Goal: Feedback & Contribution: Submit feedback/report problem

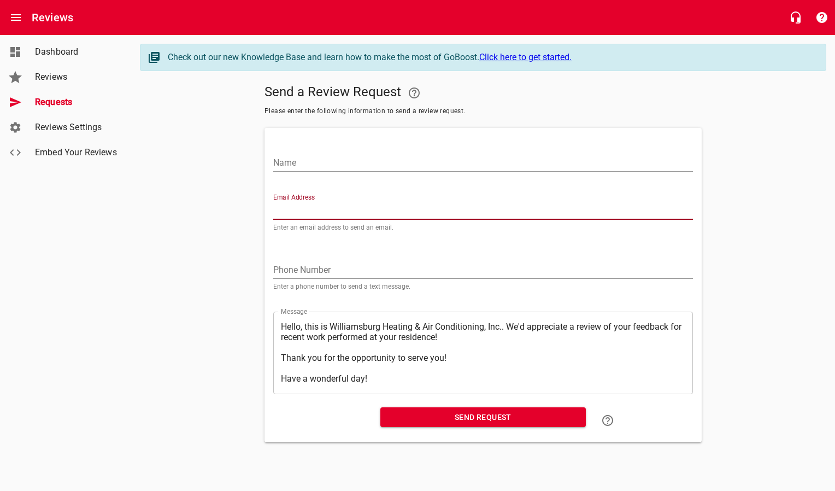
click at [305, 210] on input "Email Address" at bounding box center [483, 210] width 420 height 17
paste input "[EMAIL_ADDRESS][PERSON_NAME][DOMAIN_NAME]"
type input "[EMAIL_ADDRESS][PERSON_NAME][DOMAIN_NAME]"
click at [316, 159] on input "Name" at bounding box center [483, 162] width 420 height 17
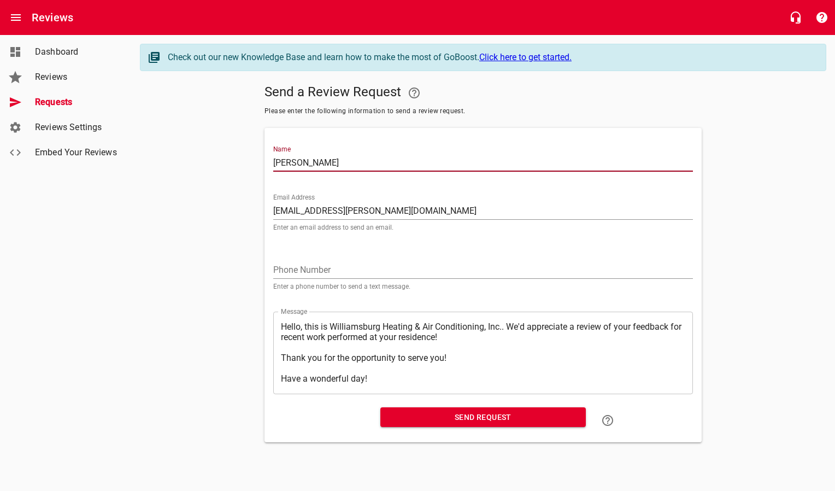
type input "[PERSON_NAME]"
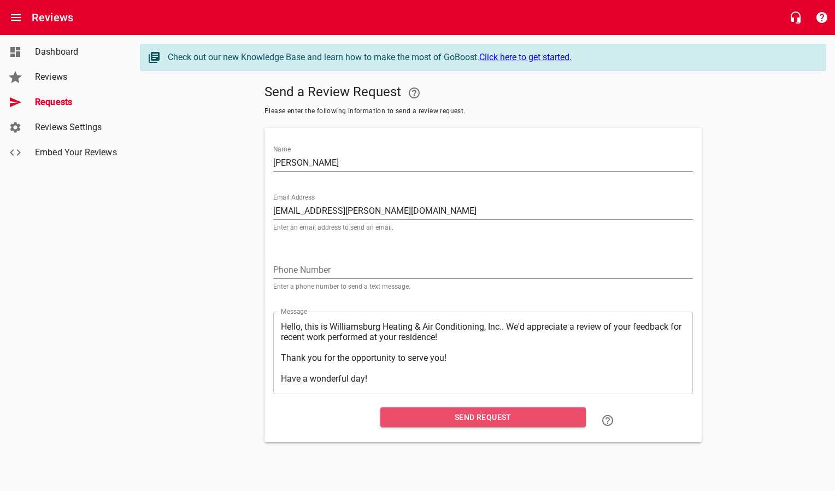
click at [398, 420] on span "Send Request" at bounding box center [483, 417] width 188 height 14
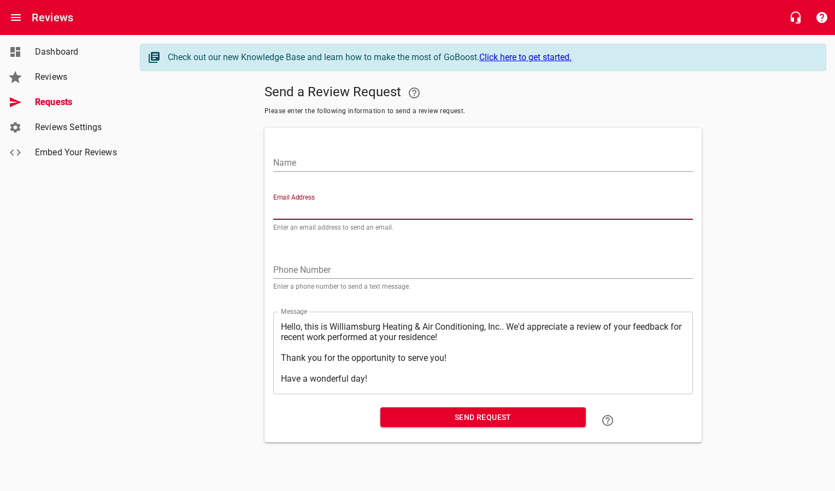
click at [305, 216] on input "Email Address" at bounding box center [483, 210] width 420 height 17
paste input "[EMAIL_ADDRESS][PERSON_NAME][DOMAIN_NAME]"
type input "[EMAIL_ADDRESS][PERSON_NAME][DOMAIN_NAME]"
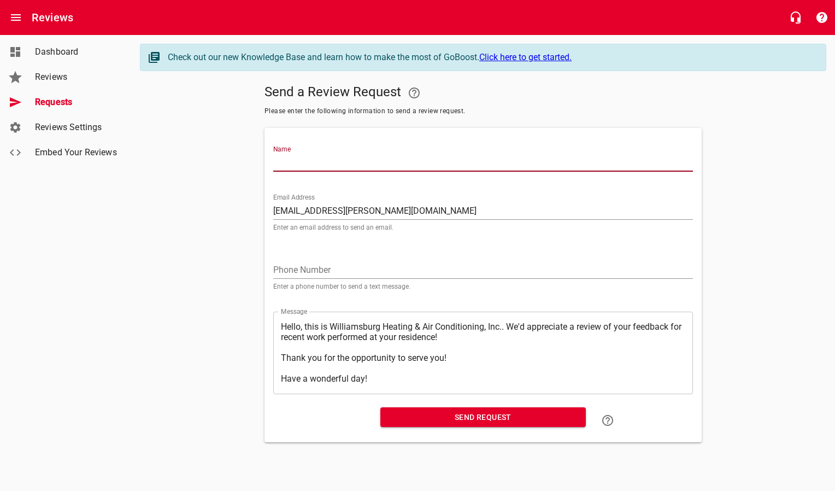
click at [304, 163] on input "Name" at bounding box center [483, 162] width 420 height 17
type input "[PERSON_NAME]"
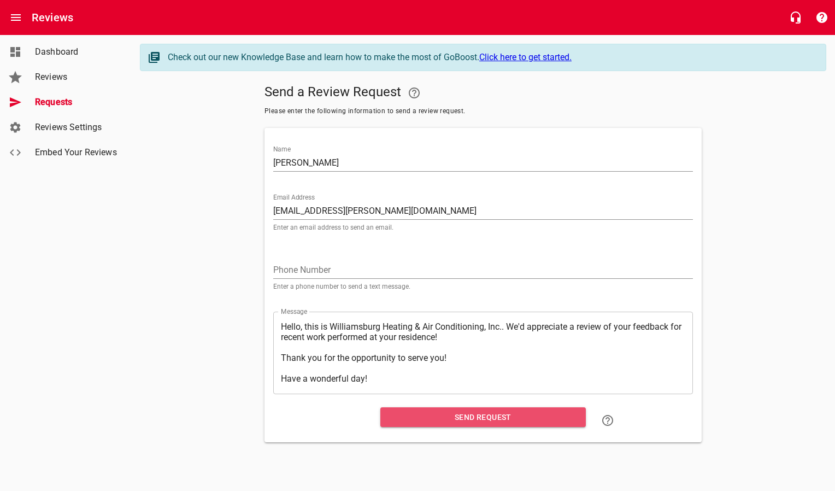
click at [407, 416] on span "Send Request" at bounding box center [483, 417] width 188 height 14
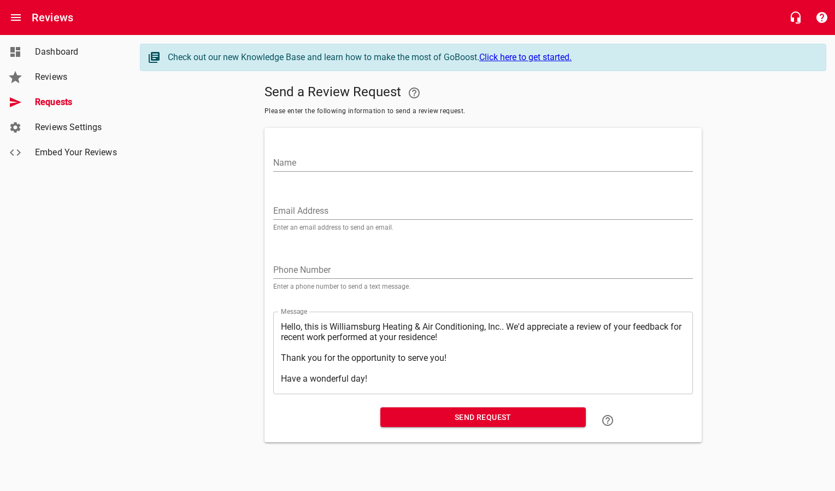
click at [336, 208] on input "Email Address" at bounding box center [483, 210] width 420 height 17
paste input "[EMAIL_ADDRESS][DOMAIN_NAME]"
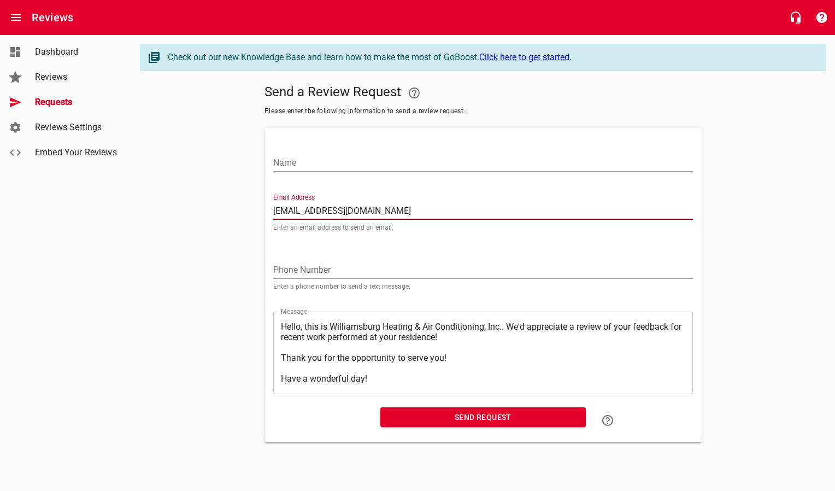
type input "[EMAIL_ADDRESS][DOMAIN_NAME]"
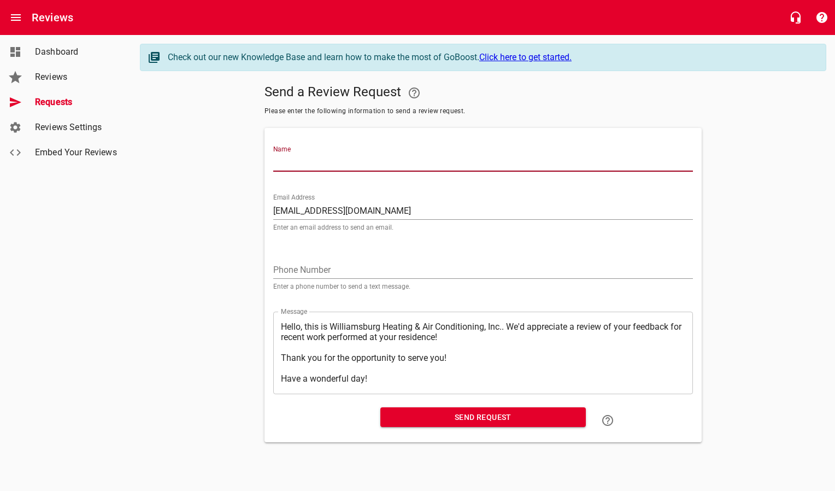
drag, startPoint x: 341, startPoint y: 165, endPoint x: 341, endPoint y: 159, distance: 6.0
click at [341, 165] on input "Name" at bounding box center [483, 162] width 420 height 17
type input "[PERSON_NAME]"
click at [413, 414] on span "Send Request" at bounding box center [483, 417] width 188 height 14
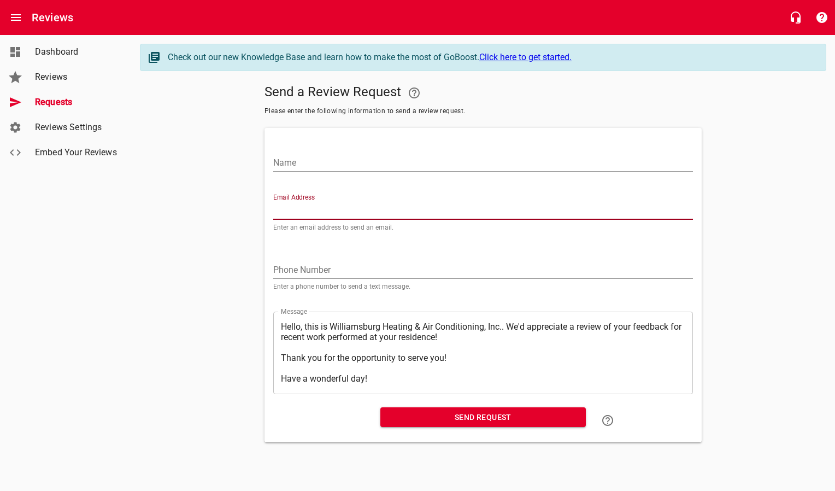
click at [301, 208] on input "Email Address" at bounding box center [483, 210] width 420 height 17
paste input "[PERSON_NAME][EMAIL_ADDRESS][PERSON_NAME][PERSON_NAME][DOMAIN_NAME]"
type input "[PERSON_NAME][EMAIL_ADDRESS][PERSON_NAME][PERSON_NAME][DOMAIN_NAME]"
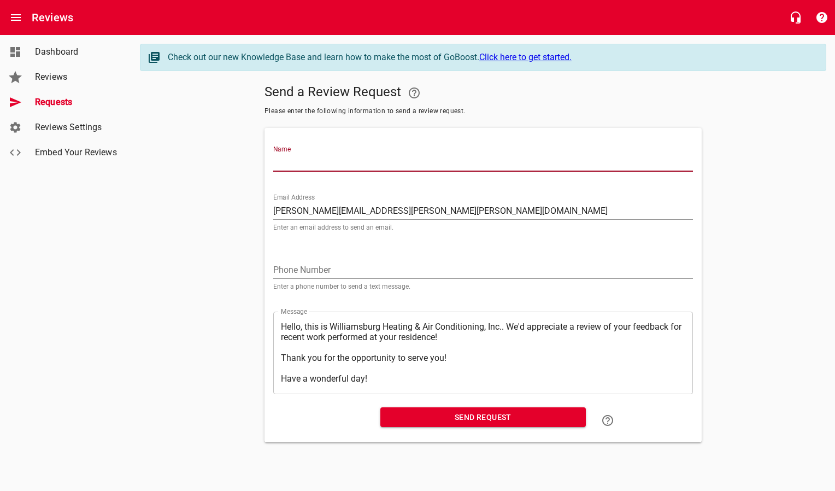
click at [313, 165] on input "Name" at bounding box center [483, 162] width 420 height 17
type input "[PERSON_NAME]"
click at [430, 414] on span "Send Request" at bounding box center [483, 417] width 188 height 14
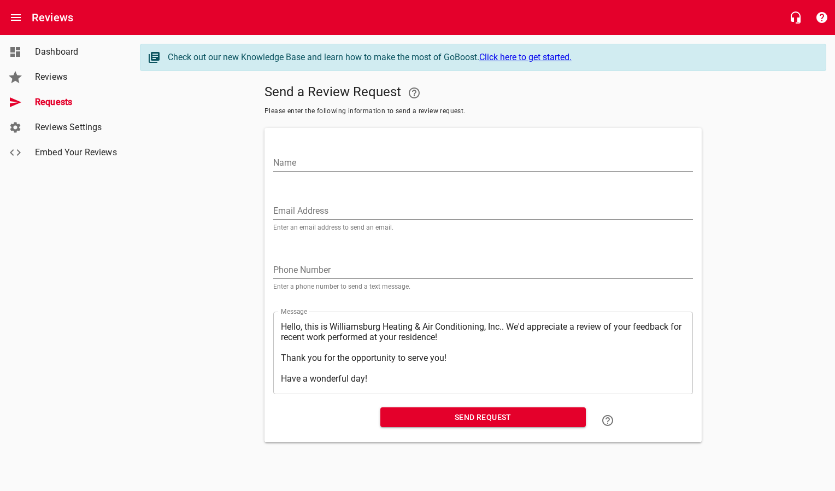
click at [335, 210] on input "Email Address" at bounding box center [483, 210] width 420 height 17
paste input "[EMAIL_ADDRESS][DOMAIN_NAME]"
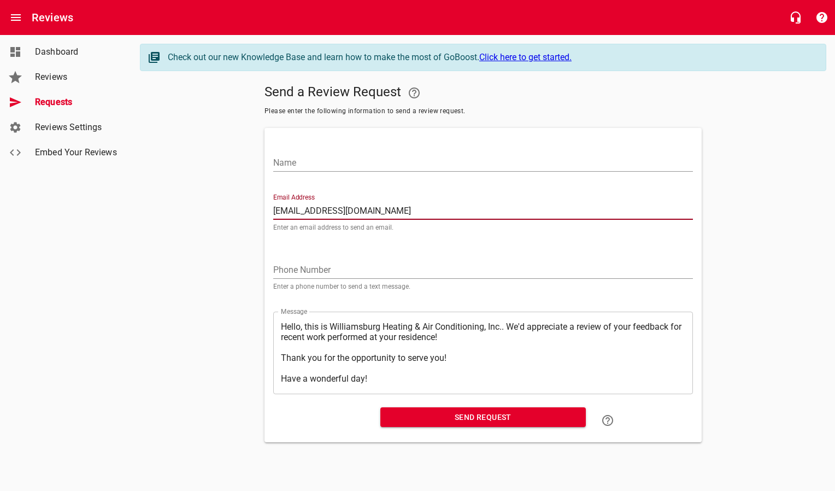
type input "[EMAIL_ADDRESS][DOMAIN_NAME]"
click at [326, 174] on div "Name" at bounding box center [483, 156] width 429 height 48
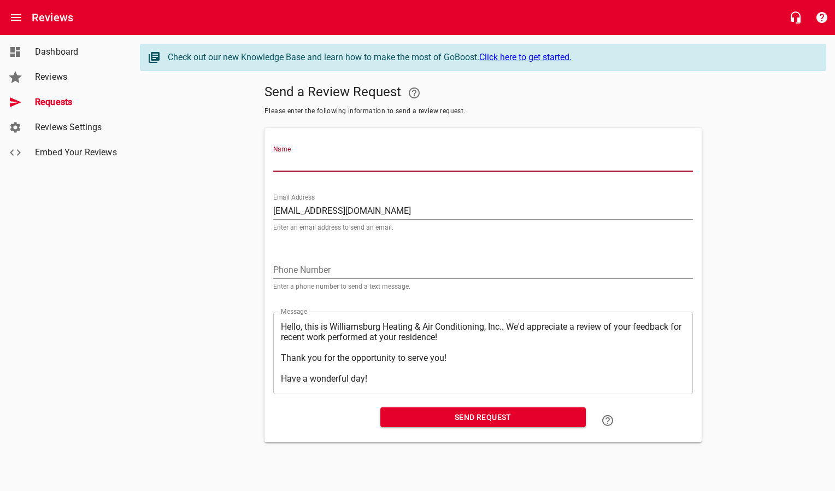
click at [326, 165] on input "Name" at bounding box center [483, 162] width 420 height 17
type input "[PERSON_NAME]"
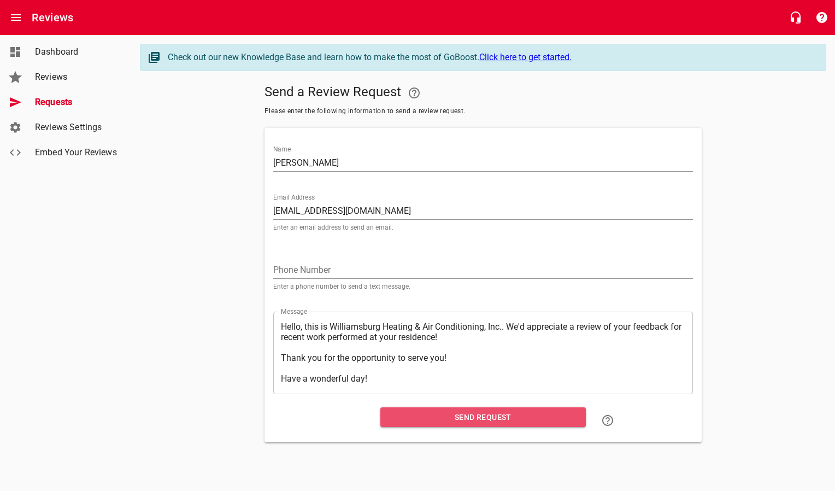
click at [420, 423] on span "Send Request" at bounding box center [483, 417] width 188 height 14
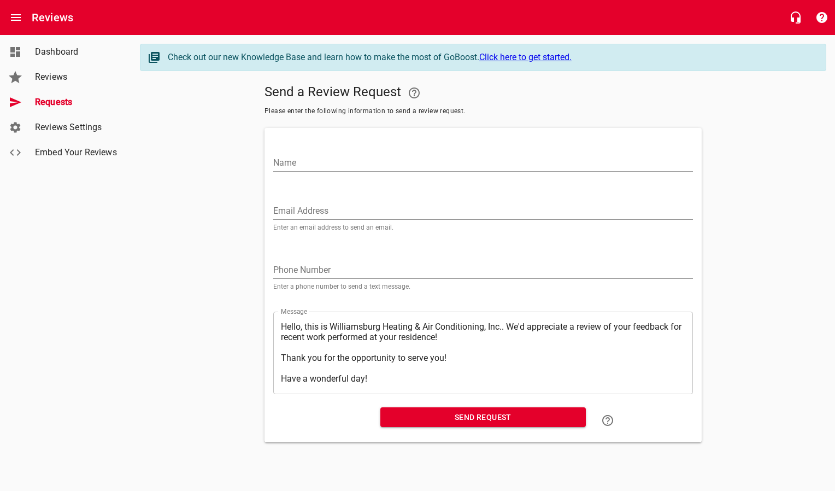
click at [361, 204] on input "Email Address" at bounding box center [483, 210] width 420 height 17
paste input "[EMAIL_ADDRESS][DOMAIN_NAME]"
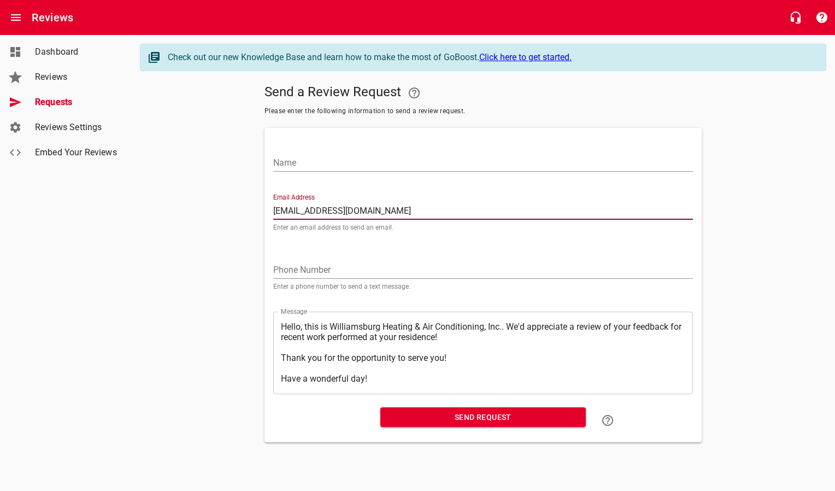
type input "[EMAIL_ADDRESS][DOMAIN_NAME]"
click at [360, 156] on input "Name" at bounding box center [483, 162] width 420 height 17
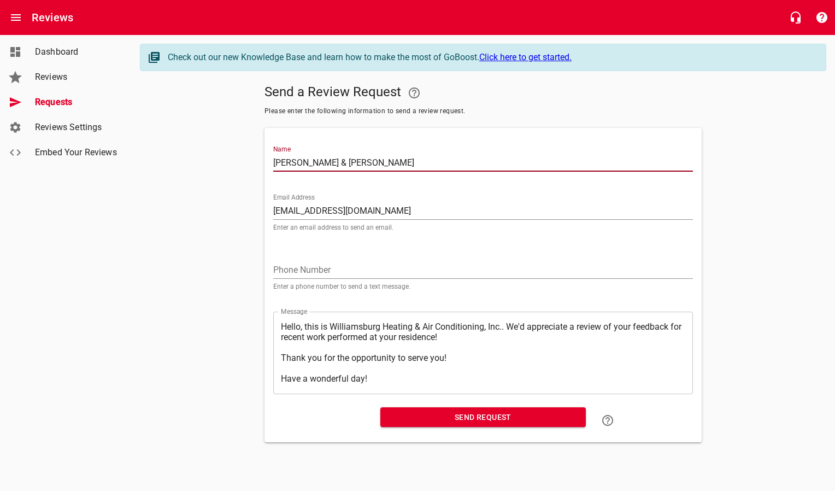
type input "[PERSON_NAME] & [PERSON_NAME]"
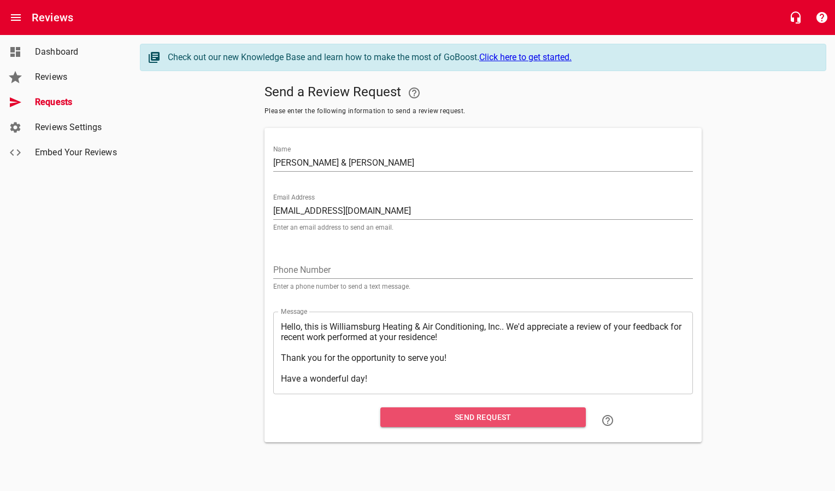
click at [398, 417] on span "Send Request" at bounding box center [483, 417] width 188 height 14
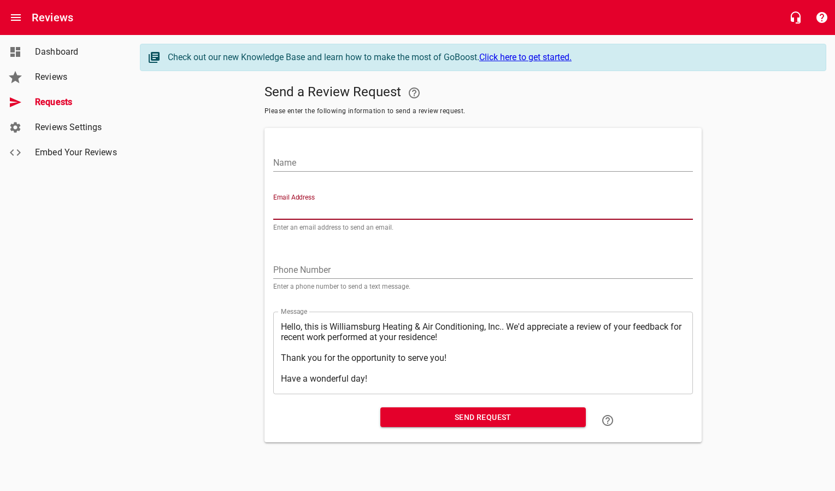
click at [316, 206] on input "Email Address" at bounding box center [483, 210] width 420 height 17
paste input "[EMAIL_ADDRESS][DOMAIN_NAME]"
type input "[EMAIL_ADDRESS][DOMAIN_NAME]"
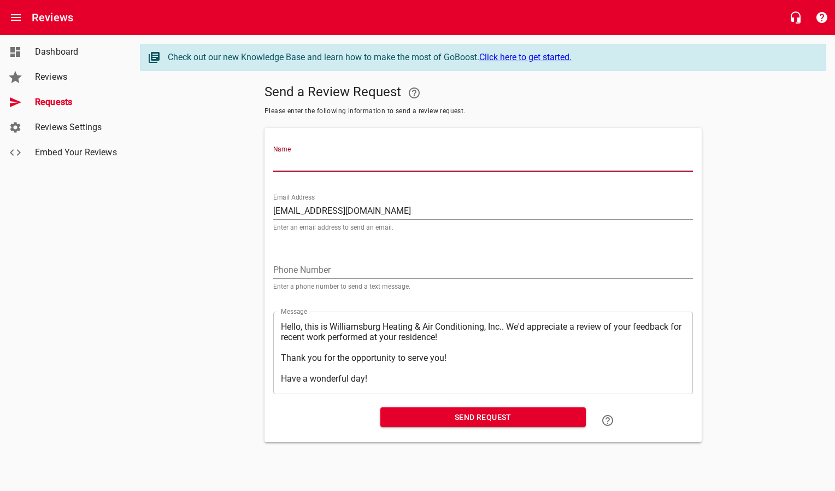
click at [318, 160] on input "Name" at bounding box center [483, 162] width 420 height 17
type input "[PERSON_NAME] & [PERSON_NAME]"
click at [407, 417] on span "Send Request" at bounding box center [483, 417] width 188 height 14
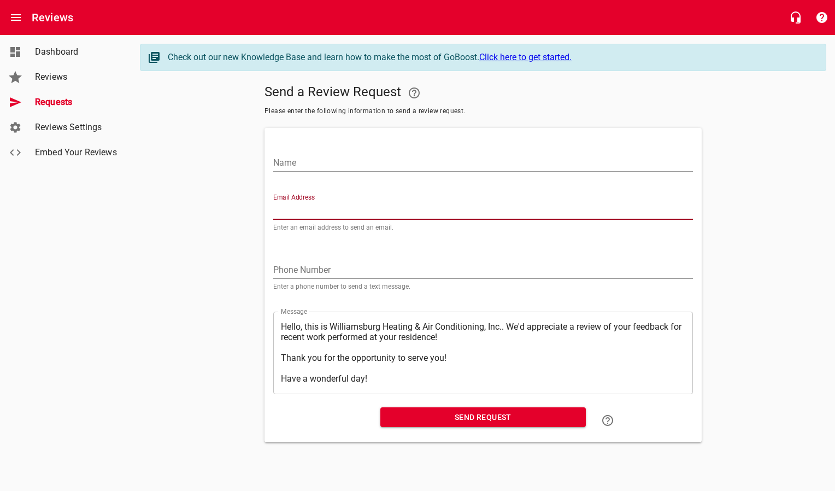
click at [372, 209] on input "Email Address" at bounding box center [483, 210] width 420 height 17
paste input "[EMAIL_ADDRESS][DOMAIN_NAME]"
type input "[EMAIL_ADDRESS][DOMAIN_NAME]"
click at [353, 168] on input "Name" at bounding box center [483, 162] width 420 height 17
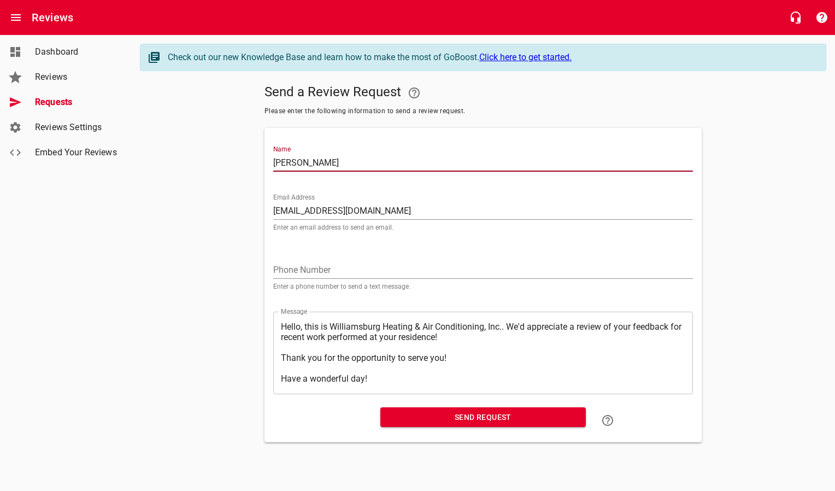
type input "[PERSON_NAME]"
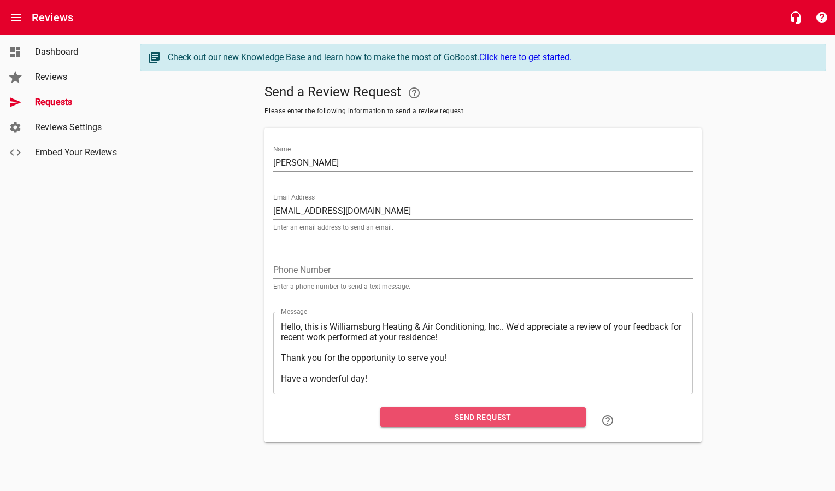
click at [452, 424] on span "Send Request" at bounding box center [483, 417] width 188 height 14
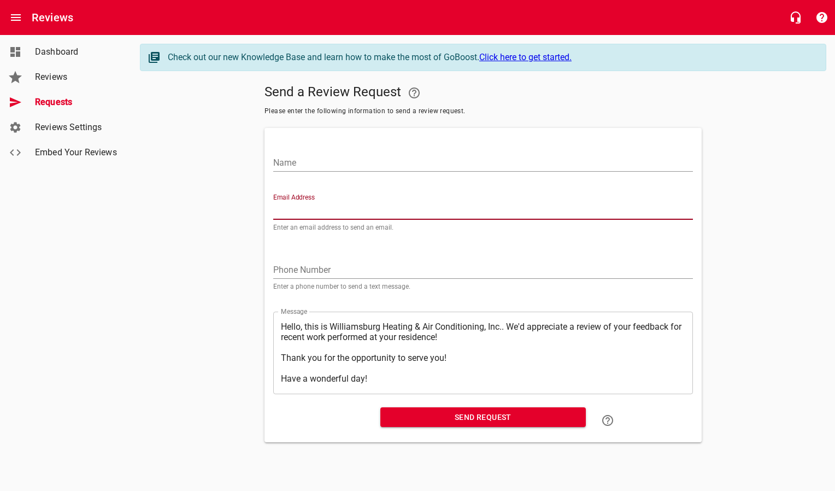
click at [328, 210] on input "Email Address" at bounding box center [483, 210] width 420 height 17
paste input "[PERSON_NAME][EMAIL_ADDRESS][DOMAIN_NAME]"
type input "[PERSON_NAME][EMAIL_ADDRESS][DOMAIN_NAME]"
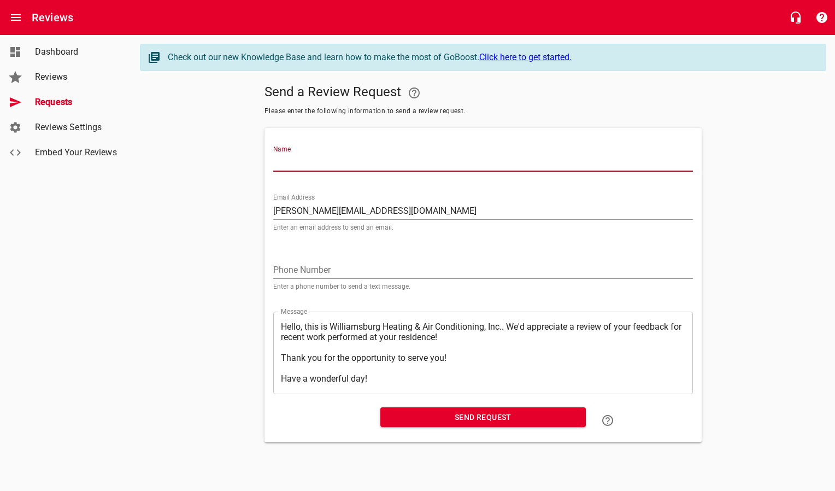
click at [321, 169] on input "Name" at bounding box center [483, 162] width 420 height 17
type input "[PERSON_NAME]"
click at [436, 412] on span "Send Request" at bounding box center [483, 417] width 188 height 14
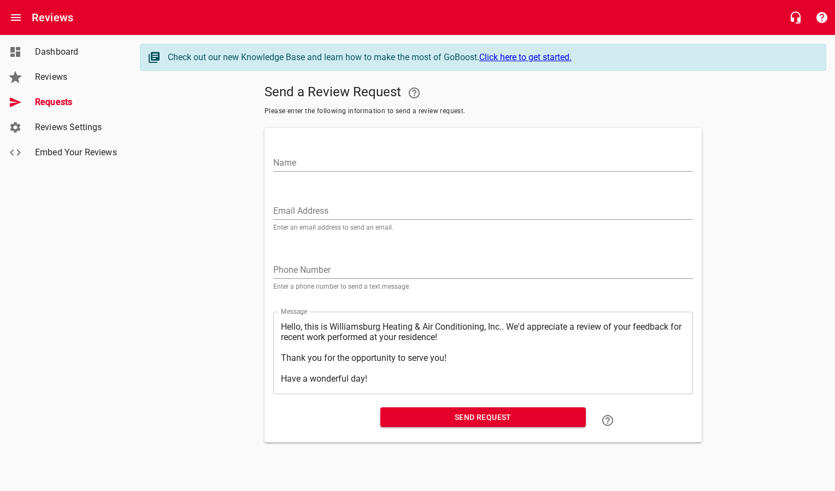
click at [312, 202] on input "Email Address" at bounding box center [483, 210] width 420 height 17
paste input "[EMAIL_ADDRESS][DOMAIN_NAME]"
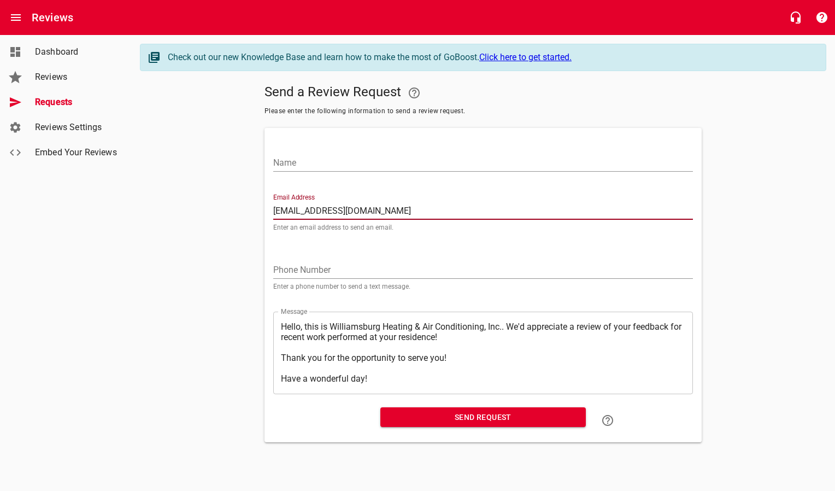
type input "[EMAIL_ADDRESS][DOMAIN_NAME]"
click at [320, 161] on input "Name" at bounding box center [483, 162] width 420 height 17
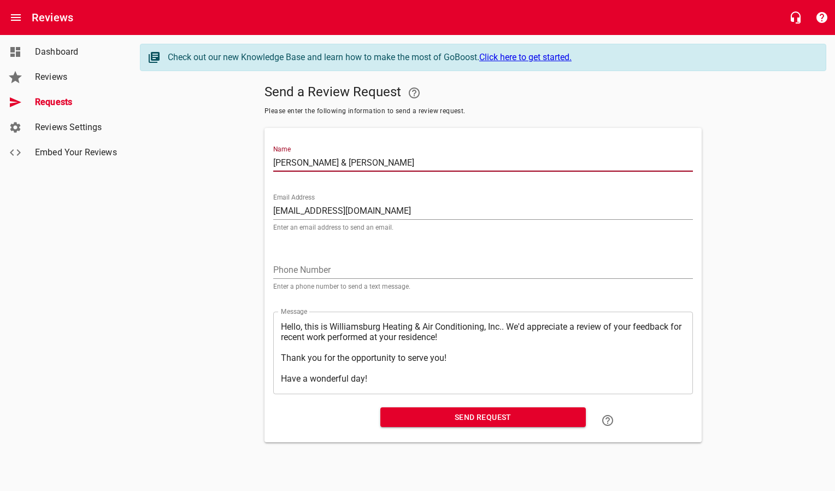
type input "[PERSON_NAME] & [PERSON_NAME]"
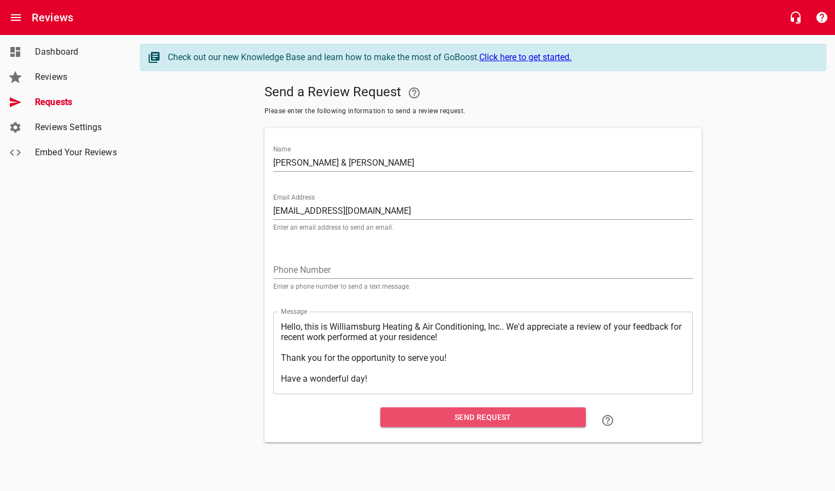
click at [429, 423] on span "Send Request" at bounding box center [483, 417] width 188 height 14
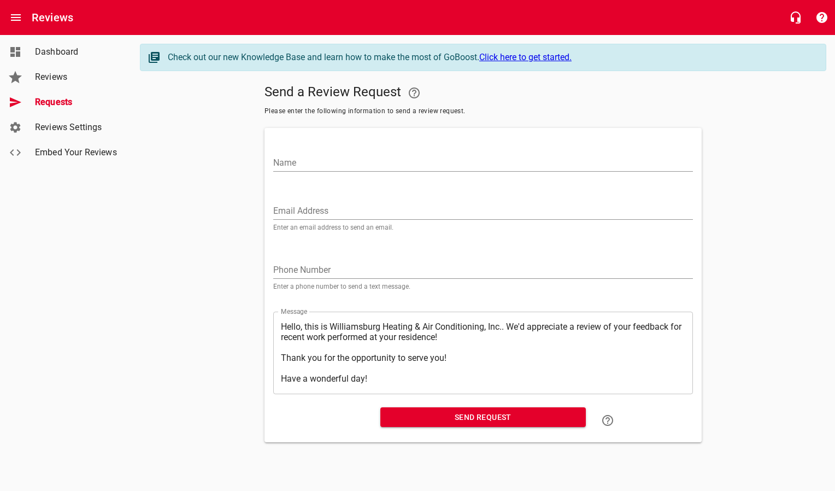
click at [345, 209] on input "Email Address" at bounding box center [483, 210] width 420 height 17
paste input "[EMAIL_ADDRESS][DOMAIN_NAME]"
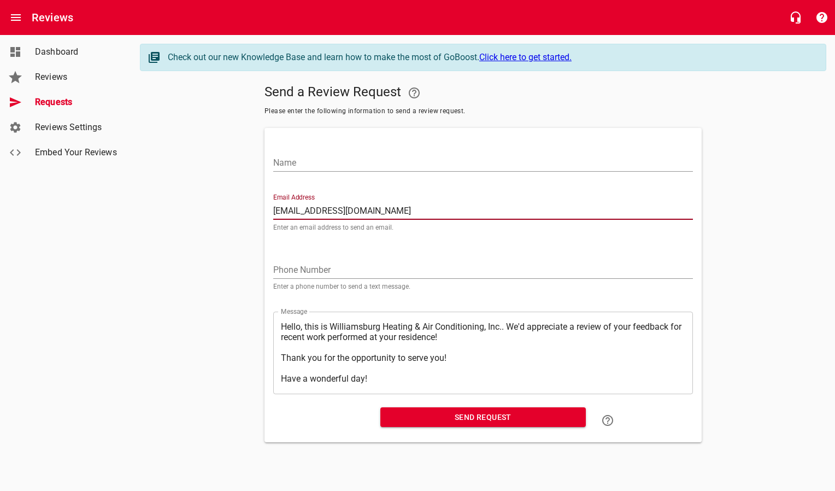
type input "[EMAIL_ADDRESS][DOMAIN_NAME]"
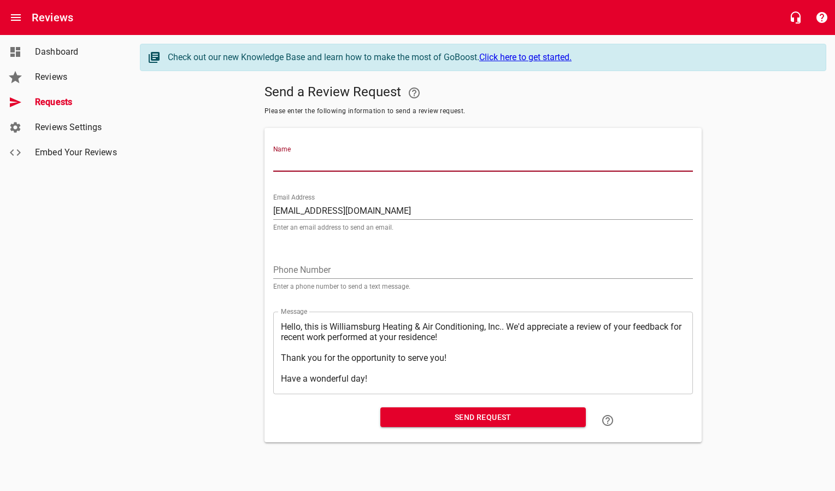
click at [317, 163] on input "Name" at bounding box center [483, 162] width 420 height 17
type input "[PERSON_NAME]"
click at [436, 422] on span "Send Request" at bounding box center [483, 417] width 188 height 14
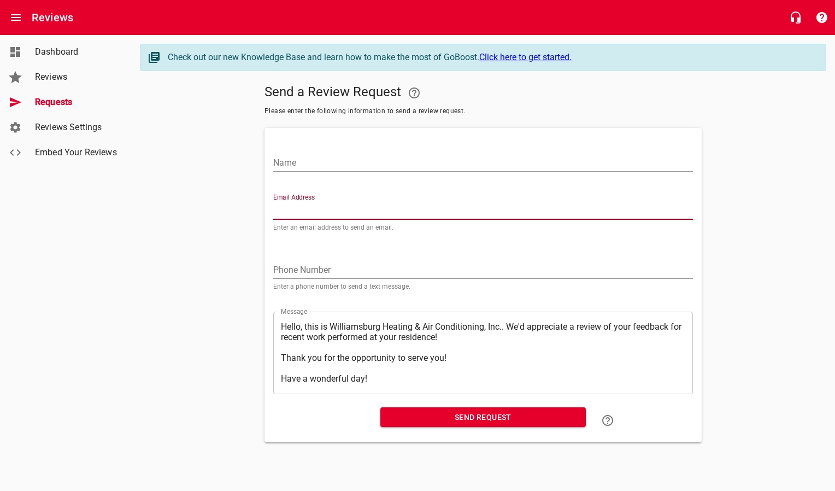
click at [354, 209] on input "Email Address" at bounding box center [483, 210] width 420 height 17
paste input "[EMAIL_ADDRESS][DOMAIN_NAME]"
type input "[EMAIL_ADDRESS][DOMAIN_NAME]"
click at [361, 156] on input "Name" at bounding box center [483, 162] width 420 height 17
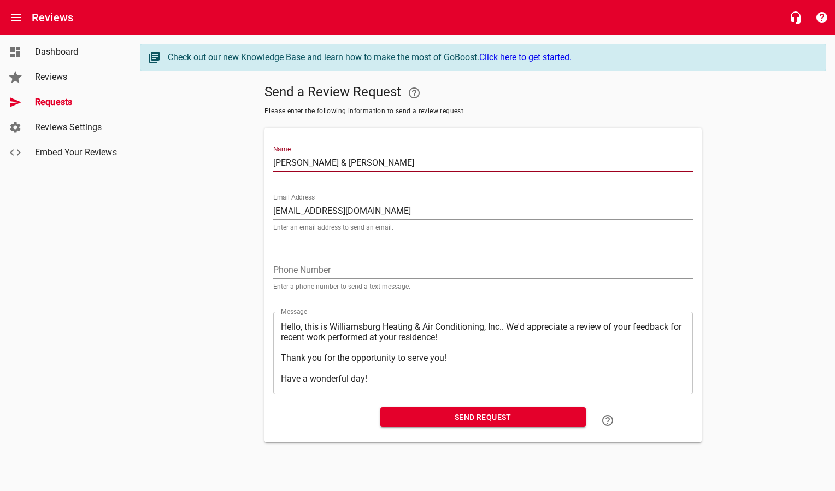
type input "[PERSON_NAME] & [PERSON_NAME]"
click at [435, 419] on span "Send Request" at bounding box center [483, 417] width 188 height 14
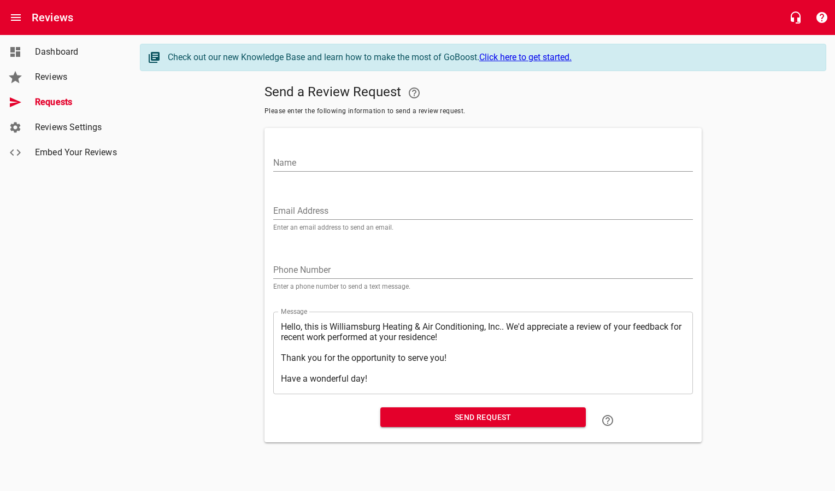
click at [300, 206] on input "Email Address" at bounding box center [483, 210] width 420 height 17
paste input "[PERSON_NAME][EMAIL_ADDRESS][PERSON_NAME][DOMAIN_NAME]"
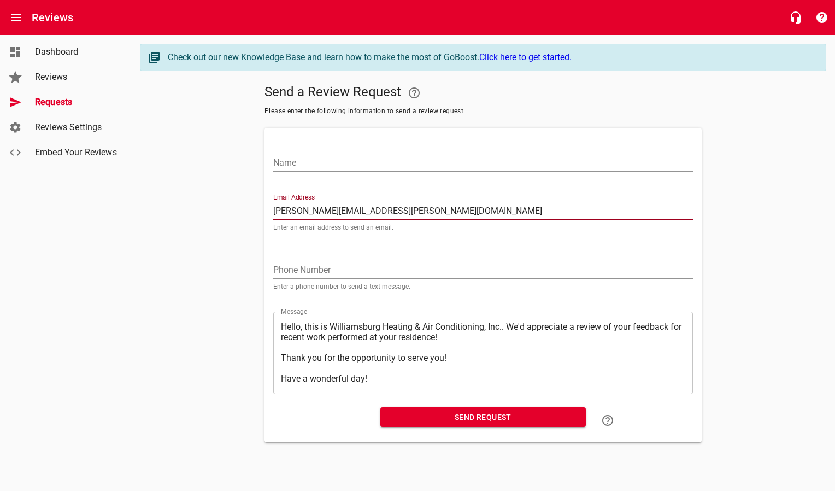
type input "[PERSON_NAME][EMAIL_ADDRESS][PERSON_NAME][DOMAIN_NAME]"
click at [304, 163] on input "Name" at bounding box center [483, 162] width 420 height 17
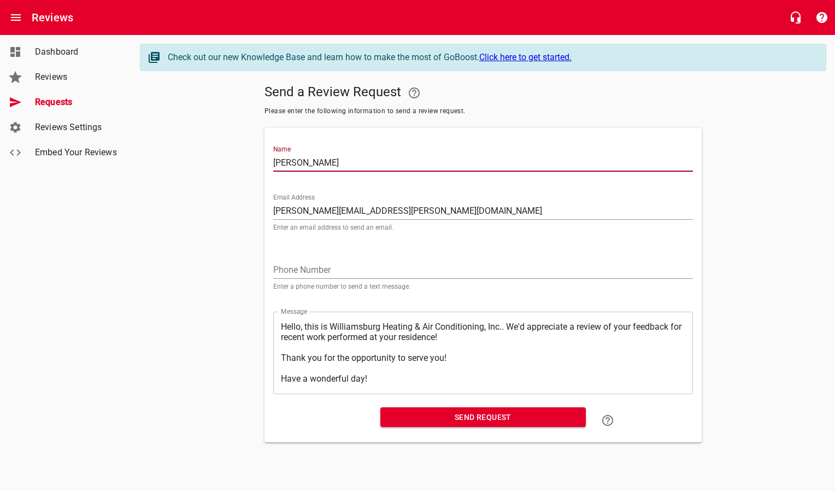
type input "[PERSON_NAME]"
click at [412, 423] on span "Send Request" at bounding box center [483, 417] width 188 height 14
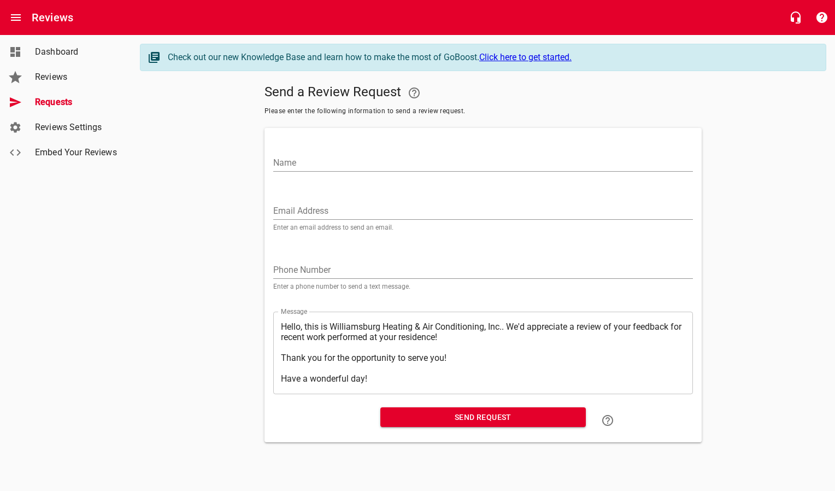
click at [320, 207] on input "Email Address" at bounding box center [483, 210] width 420 height 17
paste input "[EMAIL_ADDRESS][DOMAIN_NAME]"
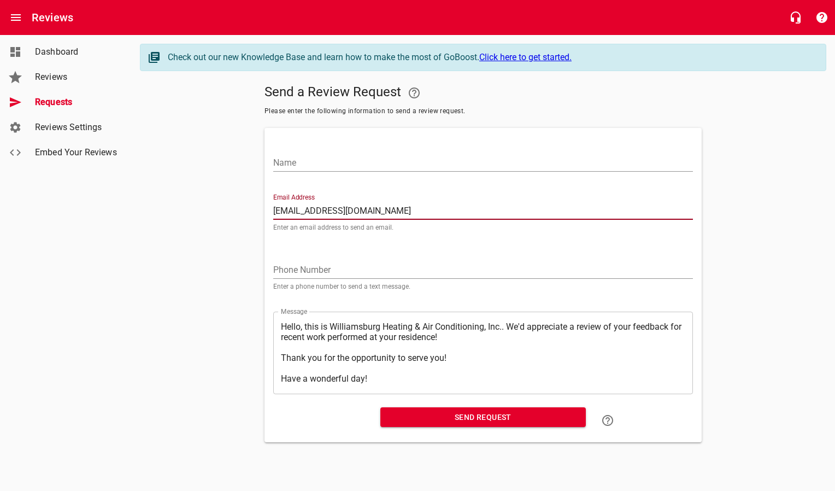
type input "[EMAIL_ADDRESS][DOMAIN_NAME]"
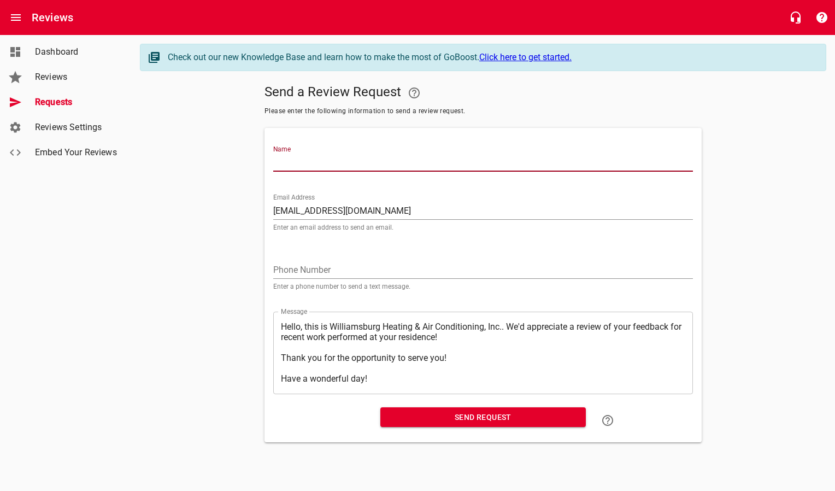
click at [313, 156] on input "Name" at bounding box center [483, 162] width 420 height 17
type input "[PERSON_NAME]"
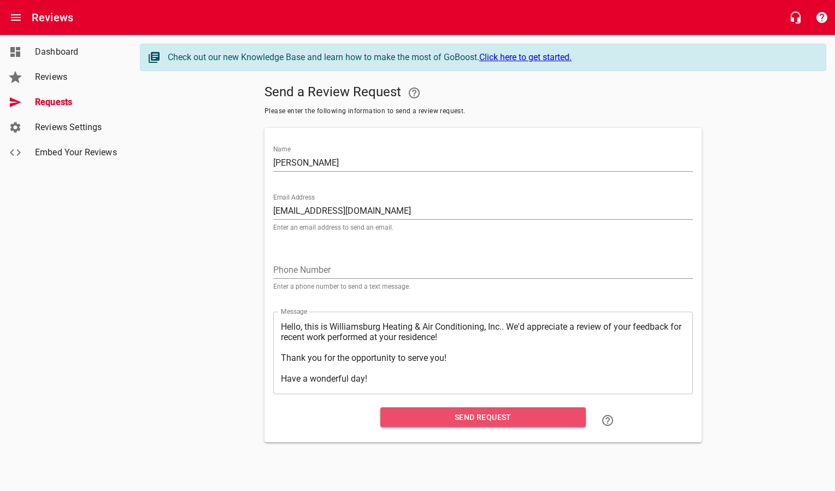
click at [404, 424] on span "Send Request" at bounding box center [483, 417] width 188 height 14
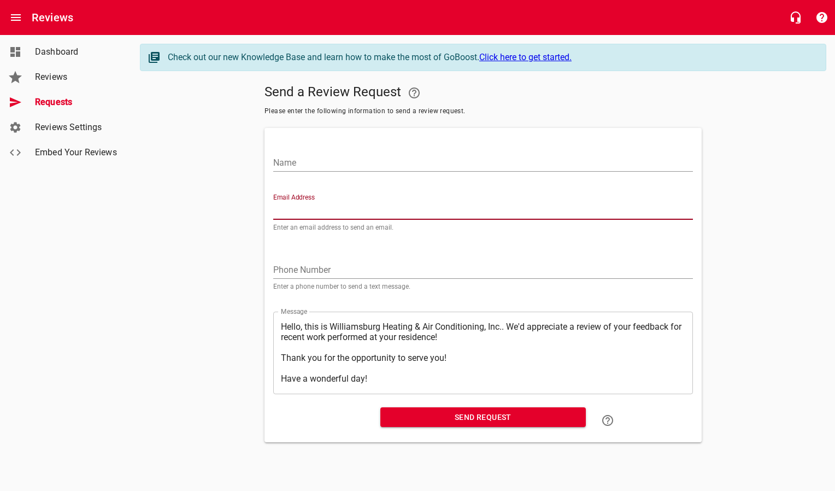
click at [330, 218] on input "Email Address" at bounding box center [483, 210] width 420 height 17
paste input "[EMAIL_ADDRESS][DOMAIN_NAME]"
type input "[EMAIL_ADDRESS][DOMAIN_NAME]"
click at [312, 164] on input "Name" at bounding box center [483, 162] width 420 height 17
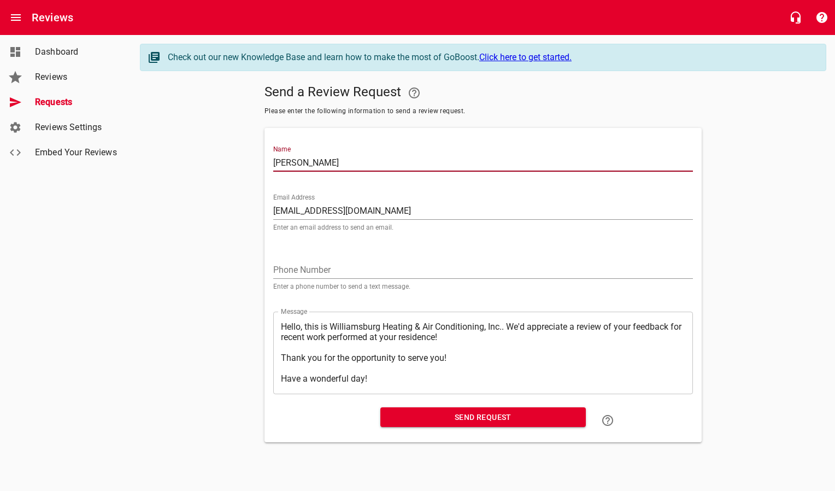
type input "[PERSON_NAME]"
click at [402, 423] on span "Send Request" at bounding box center [483, 417] width 188 height 14
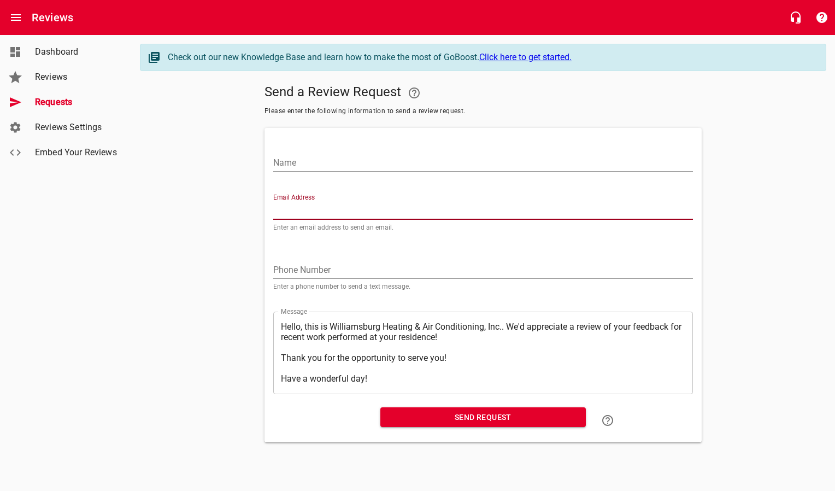
click at [317, 212] on input "Email Address" at bounding box center [483, 210] width 420 height 17
paste input "[EMAIL_ADDRESS][DOMAIN_NAME]"
type input "[EMAIL_ADDRESS][DOMAIN_NAME]"
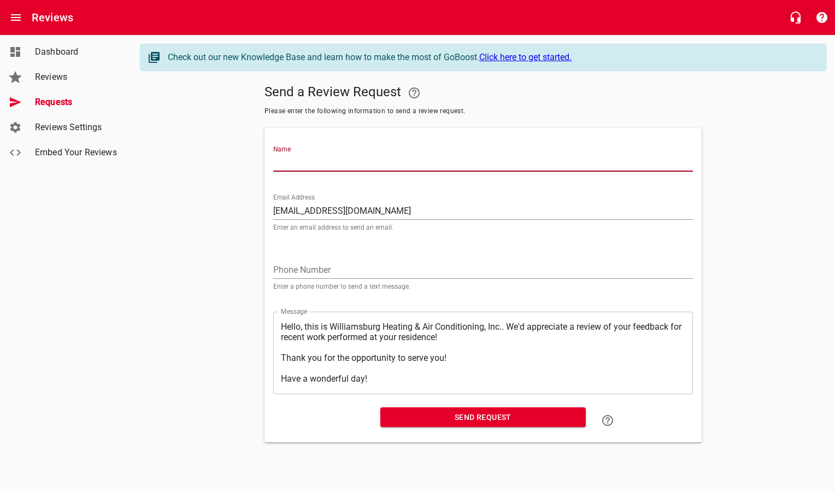
click at [310, 167] on input "Name" at bounding box center [483, 162] width 420 height 17
type input "[PERSON_NAME] & [PERSON_NAME][GEOGRAPHIC_DATA]"
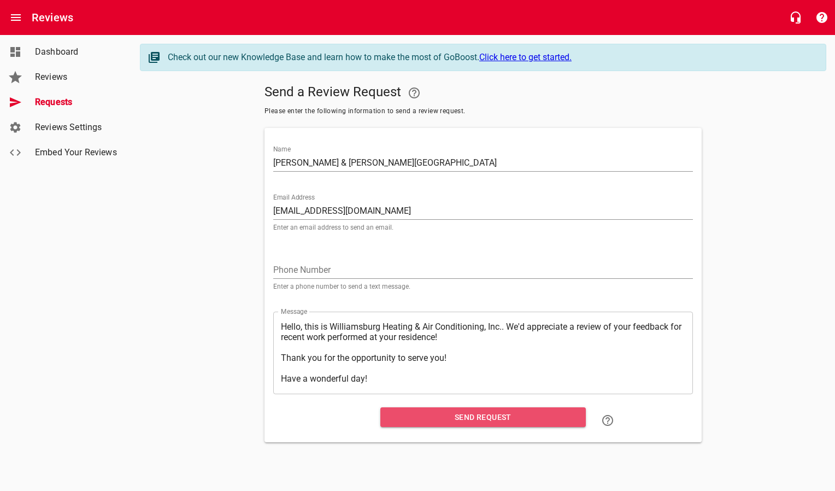
click at [412, 419] on span "Send Request" at bounding box center [483, 417] width 188 height 14
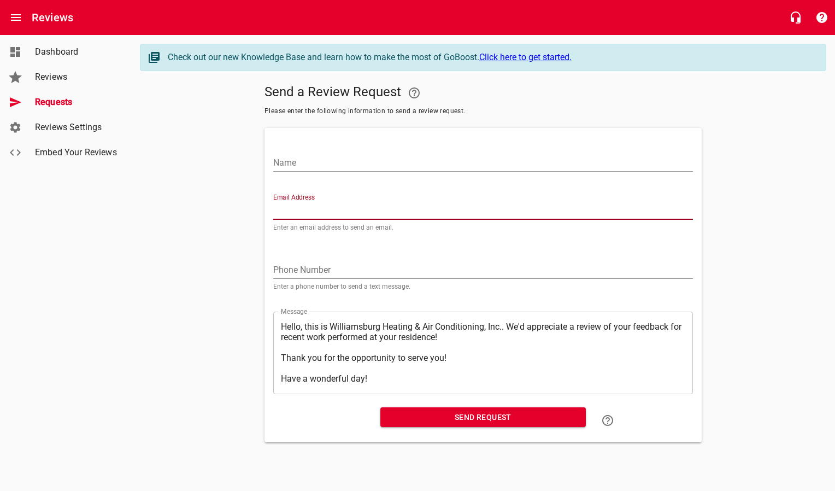
click at [304, 210] on input "Email Address" at bounding box center [483, 210] width 420 height 17
paste input "[EMAIL_ADDRESS][DOMAIN_NAME]"
type input "[EMAIL_ADDRESS][DOMAIN_NAME]"
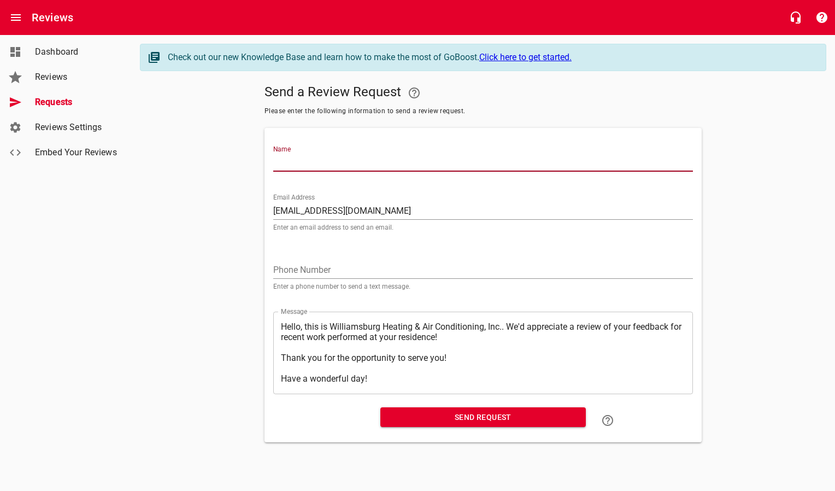
click at [321, 163] on input "Name" at bounding box center [483, 162] width 420 height 17
type input "[PERSON_NAME]"
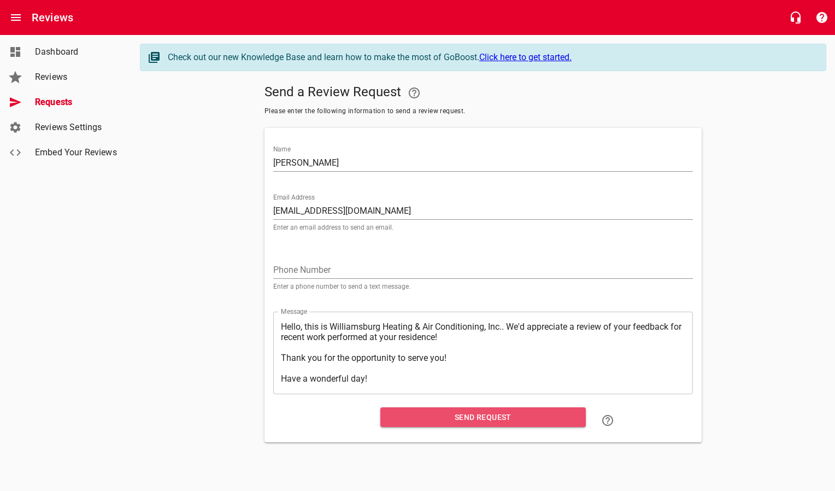
click at [449, 425] on button "Send Request" at bounding box center [483, 417] width 206 height 20
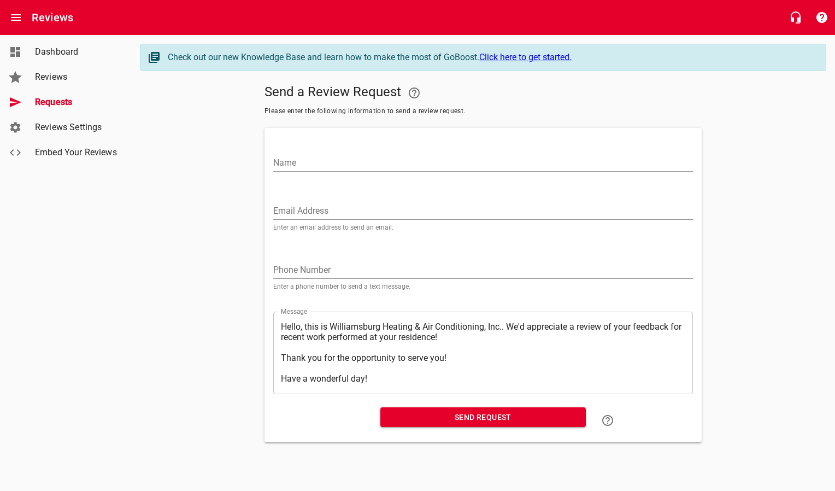
click at [368, 213] on input "Email Address" at bounding box center [483, 210] width 420 height 17
paste input "[EMAIL_ADDRESS][DOMAIN_NAME]"
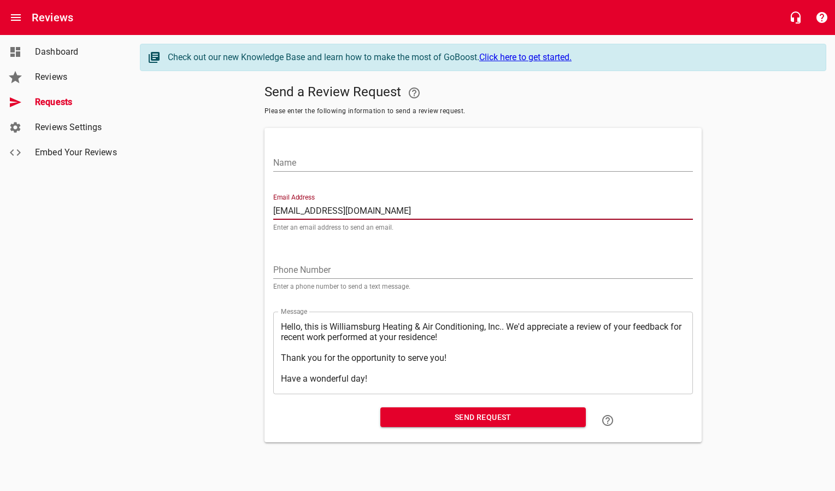
type input "[EMAIL_ADDRESS][DOMAIN_NAME]"
click at [314, 147] on div "Name" at bounding box center [483, 158] width 420 height 26
drag, startPoint x: 314, startPoint y: 161, endPoint x: 350, endPoint y: 153, distance: 37.0
click at [314, 161] on input "Name" at bounding box center [483, 162] width 420 height 17
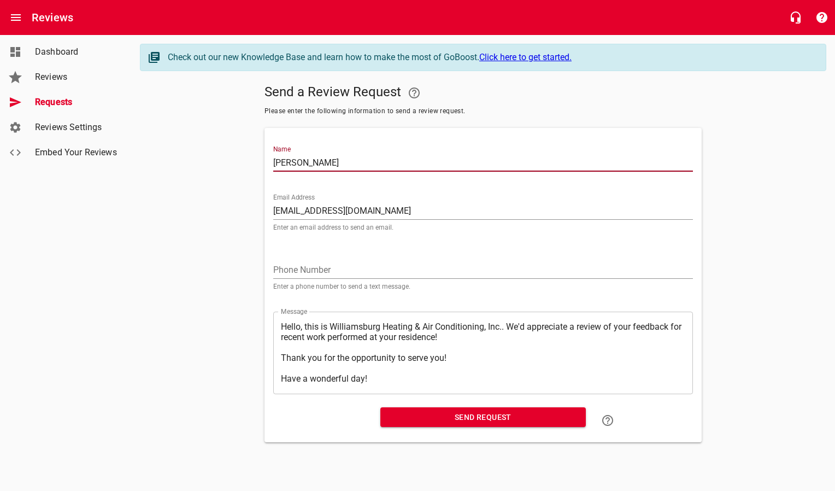
type input "[PERSON_NAME]"
click at [436, 421] on span "Send Request" at bounding box center [483, 417] width 188 height 14
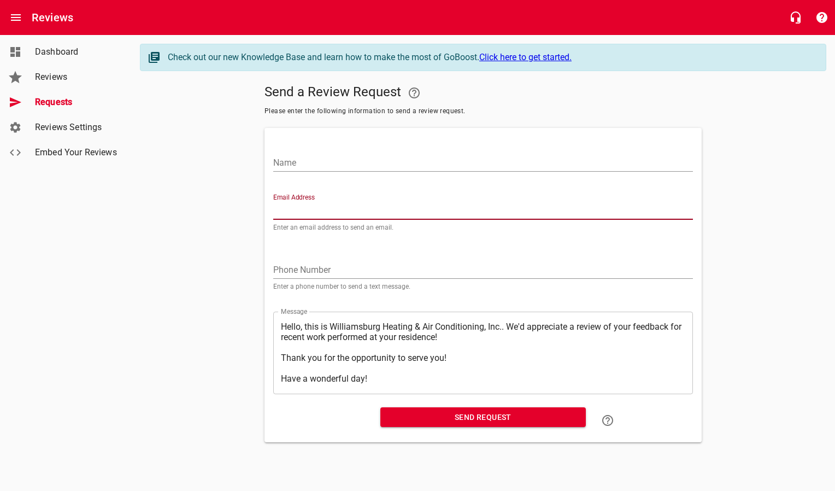
click at [303, 211] on input "Email Address" at bounding box center [483, 210] width 420 height 17
paste input "[EMAIL_ADDRESS][PERSON_NAME][DOMAIN_NAME]"
type input "[EMAIL_ADDRESS][PERSON_NAME][DOMAIN_NAME]"
click at [305, 167] on input "Name" at bounding box center [483, 162] width 420 height 17
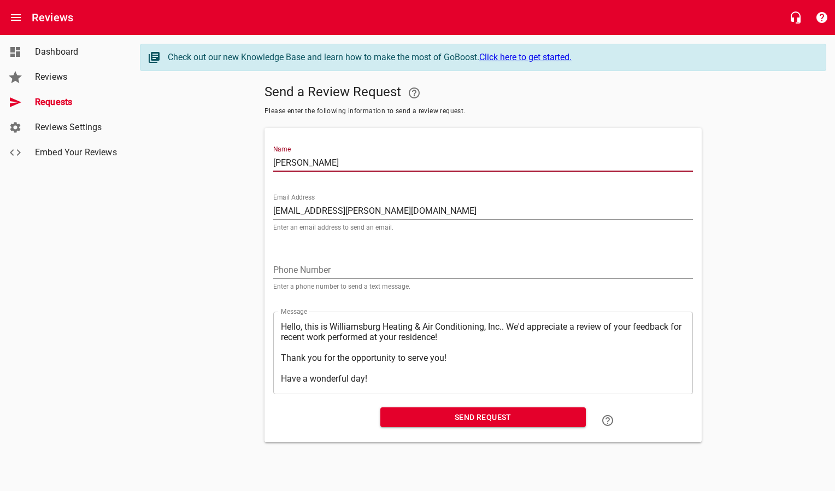
type input "[PERSON_NAME] & [PERSON_NAME]"
click at [437, 424] on span "Send Request" at bounding box center [483, 417] width 188 height 14
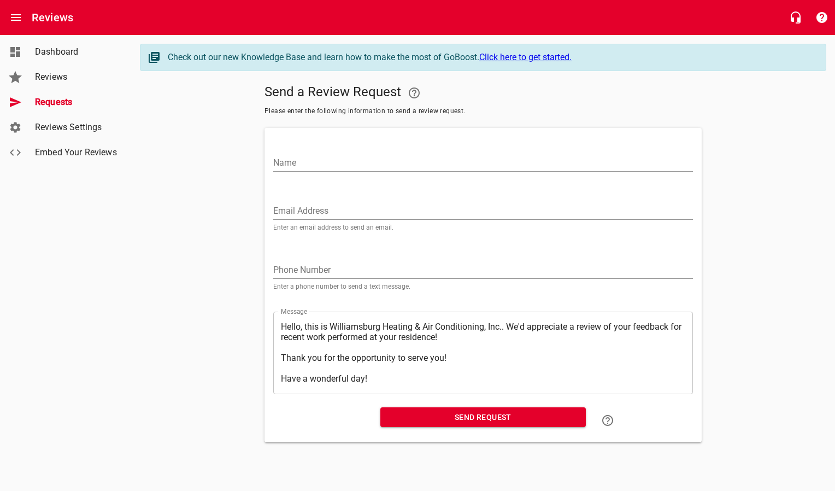
click at [295, 212] on input "Email Address" at bounding box center [483, 210] width 420 height 17
paste input "[EMAIL_ADDRESS][DOMAIN_NAME]"
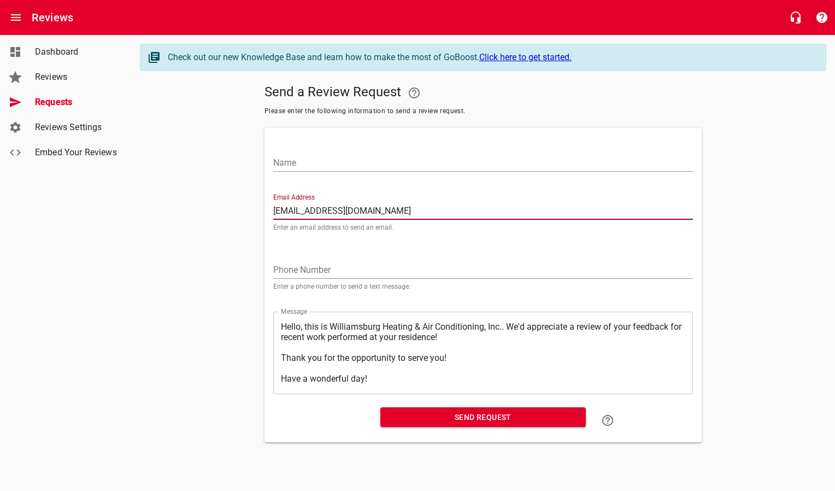
type input "[EMAIL_ADDRESS][DOMAIN_NAME]"
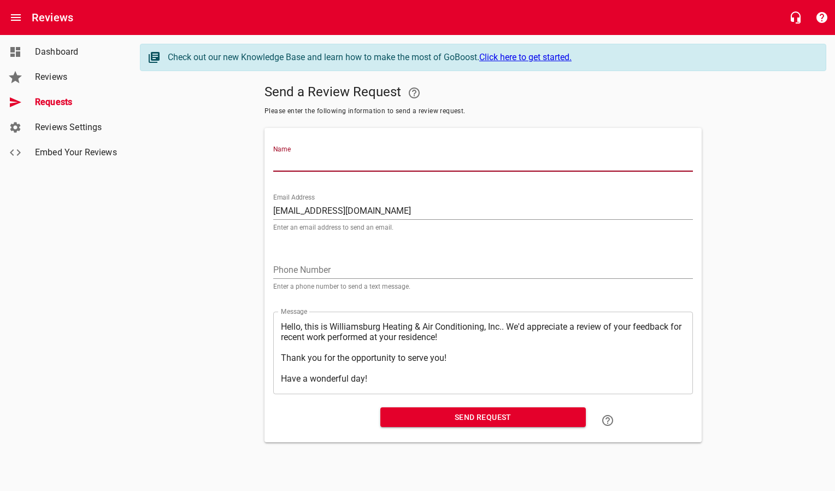
click at [303, 165] on input "Name" at bounding box center [483, 162] width 420 height 17
type input "[PERSON_NAME] & [PERSON_NAME]"
click at [445, 423] on span "Send Request" at bounding box center [483, 417] width 188 height 14
